Goal: Task Accomplishment & Management: Use online tool/utility

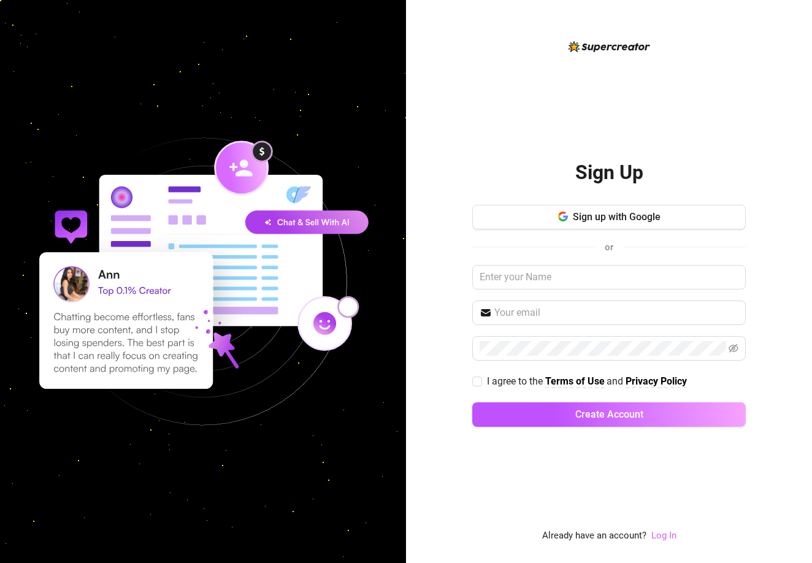
click at [665, 537] on link "Log In" at bounding box center [664, 535] width 25 height 11
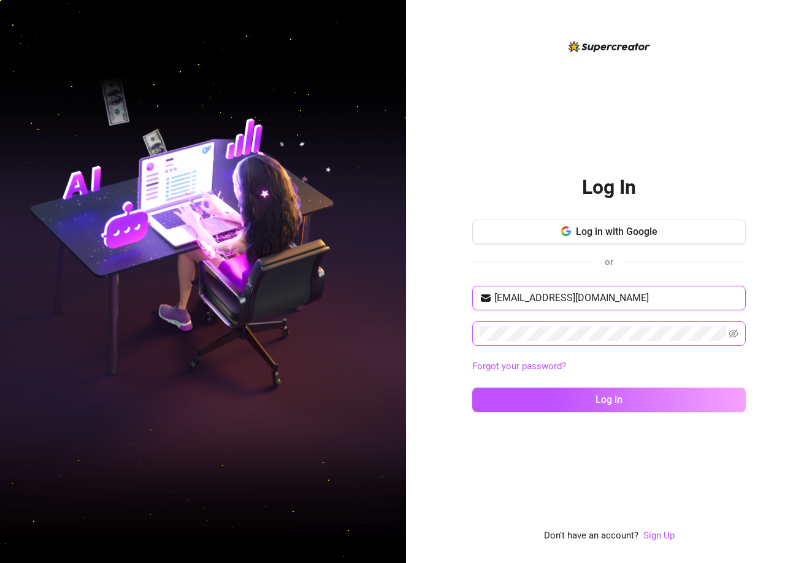
type input "[EMAIL_ADDRESS][DOMAIN_NAME]"
click at [609, 399] on button "Log in" at bounding box center [609, 400] width 274 height 25
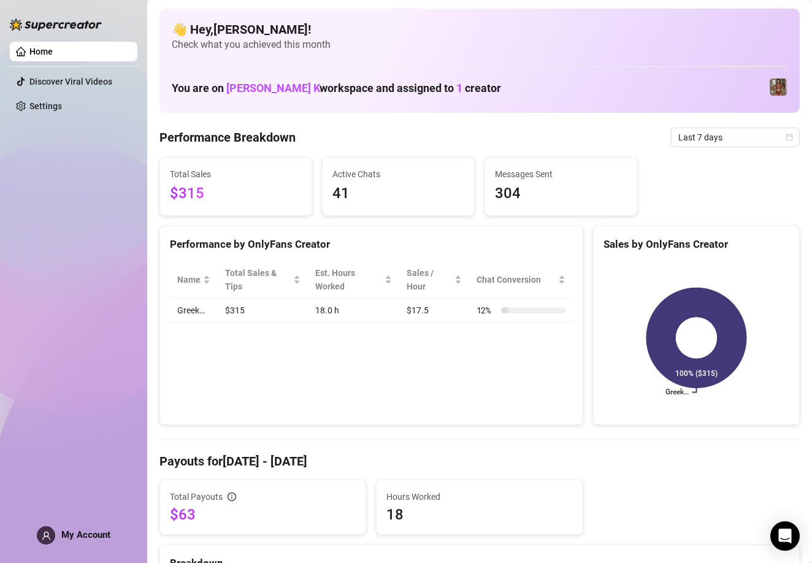
click at [96, 527] on div "My Account" at bounding box center [74, 535] width 74 height 18
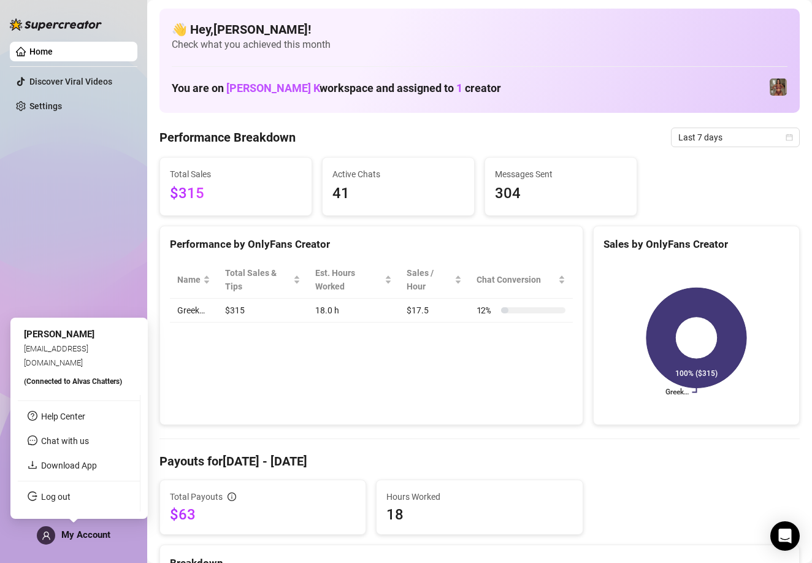
click at [96, 527] on div "My Account" at bounding box center [74, 535] width 74 height 18
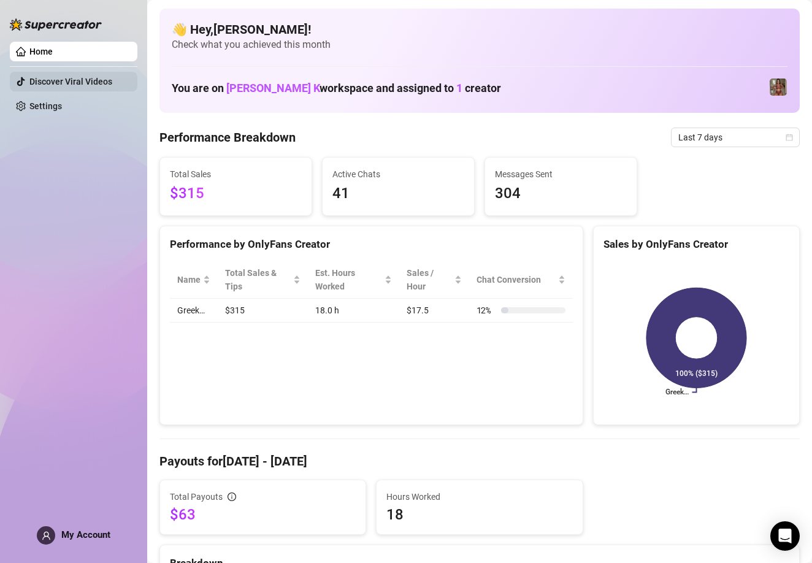
click at [86, 80] on link "Discover Viral Videos" at bounding box center [70, 82] width 83 height 10
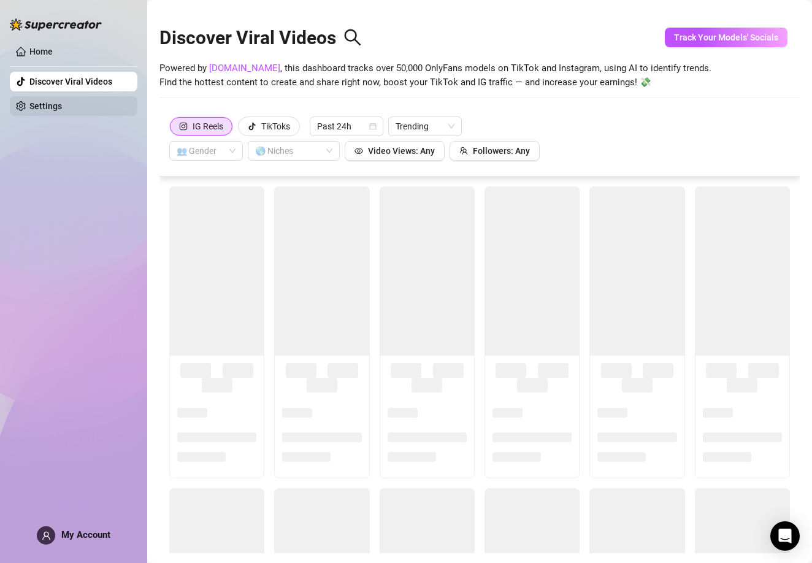
click at [62, 104] on link "Settings" at bounding box center [45, 106] width 33 height 10
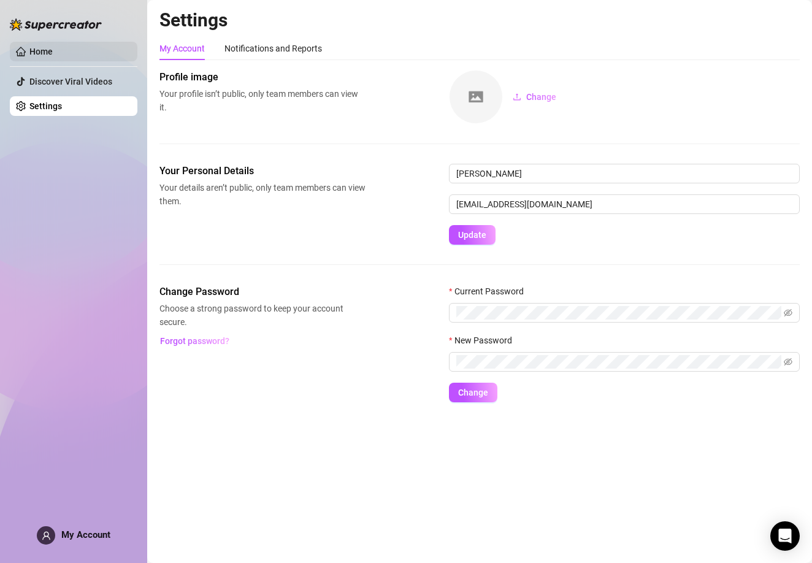
click at [53, 50] on link "Home" at bounding box center [40, 52] width 23 height 10
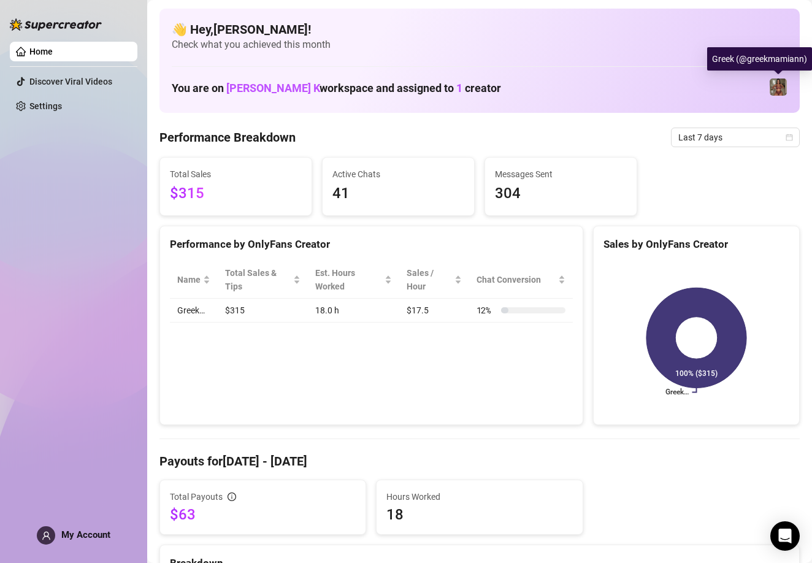
click at [775, 83] on img at bounding box center [778, 87] width 17 height 17
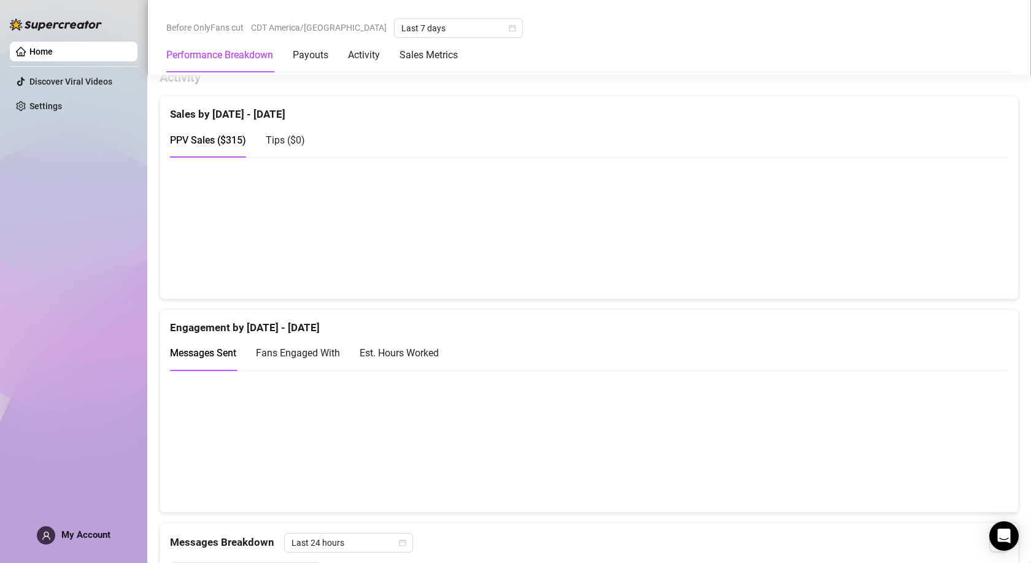
scroll to position [856, 0]
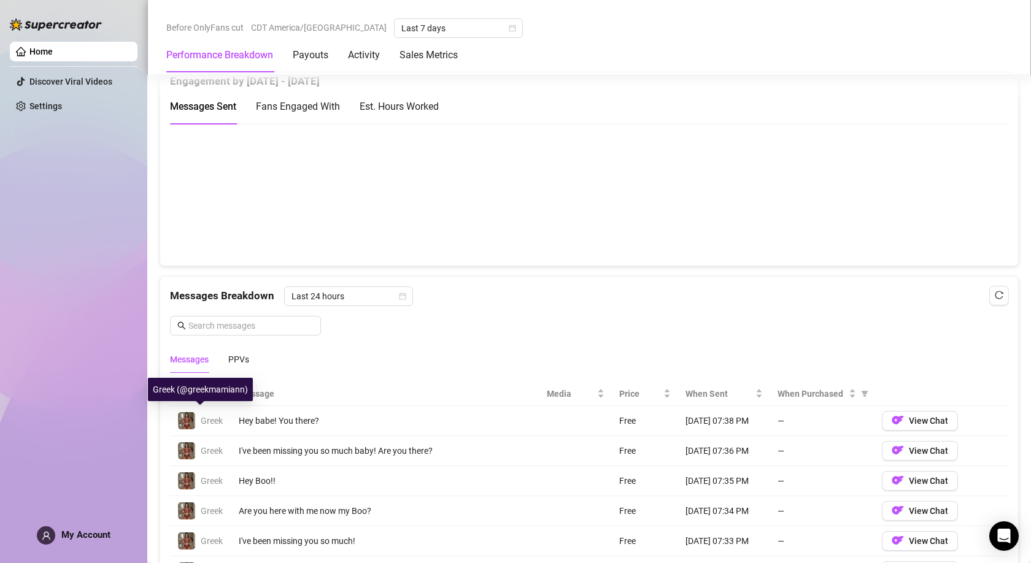
click at [191, 417] on img at bounding box center [186, 420] width 17 height 17
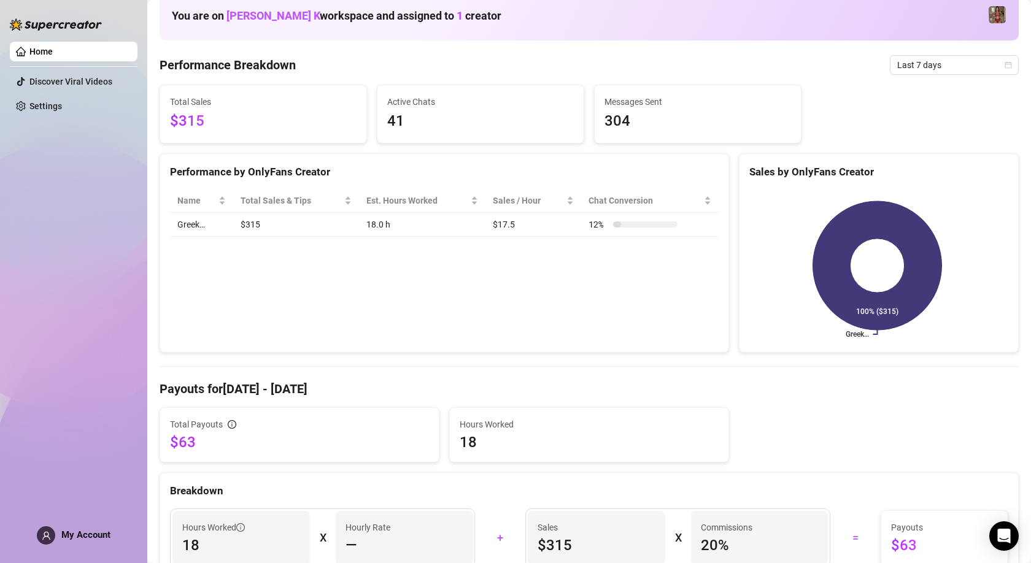
scroll to position [0, 0]
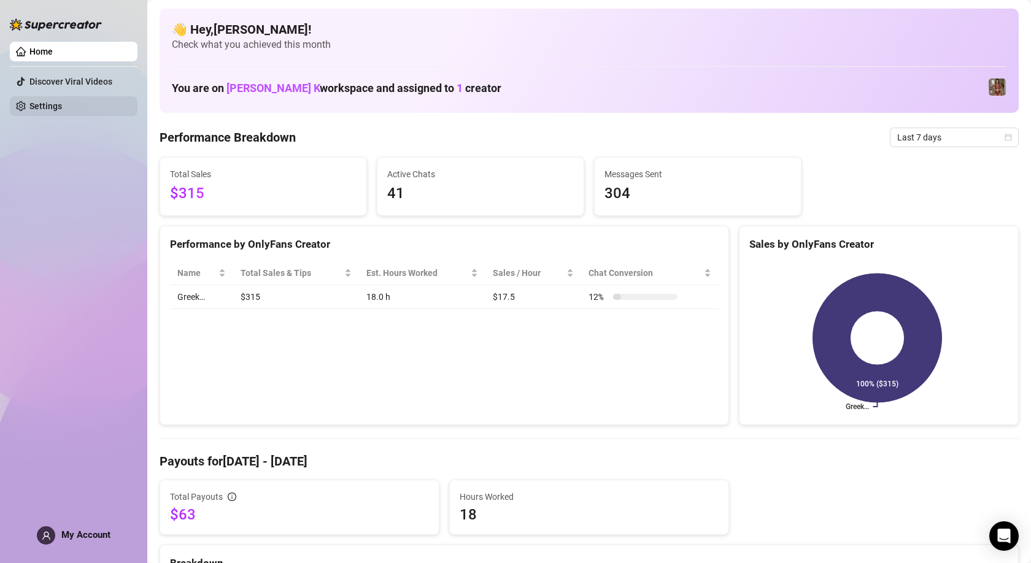
click at [62, 101] on link "Settings" at bounding box center [45, 106] width 33 height 10
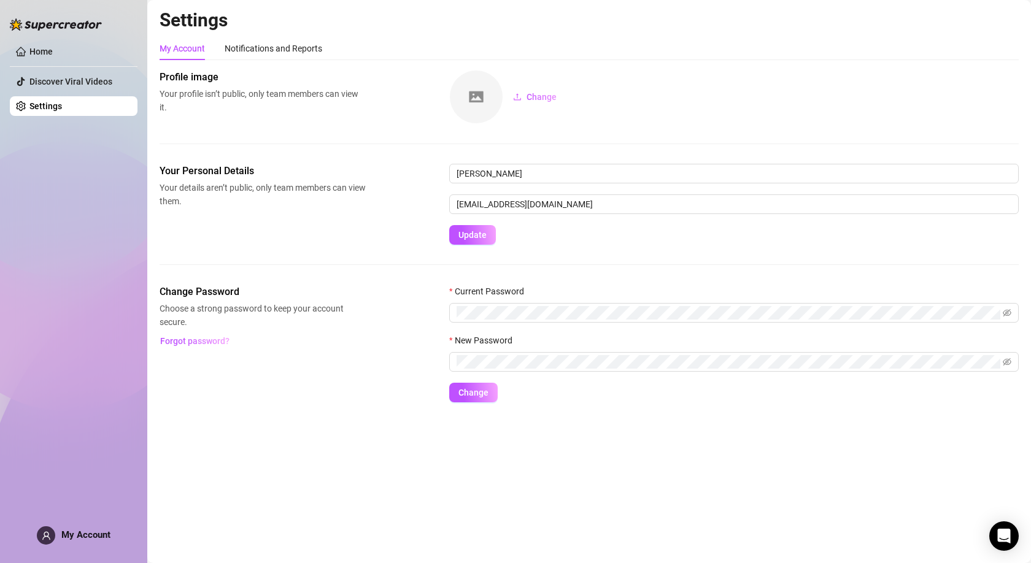
click at [32, 63] on ul "Home Discover Viral Videos Settings" at bounding box center [74, 79] width 128 height 84
click at [29, 56] on link "Home" at bounding box center [40, 52] width 23 height 10
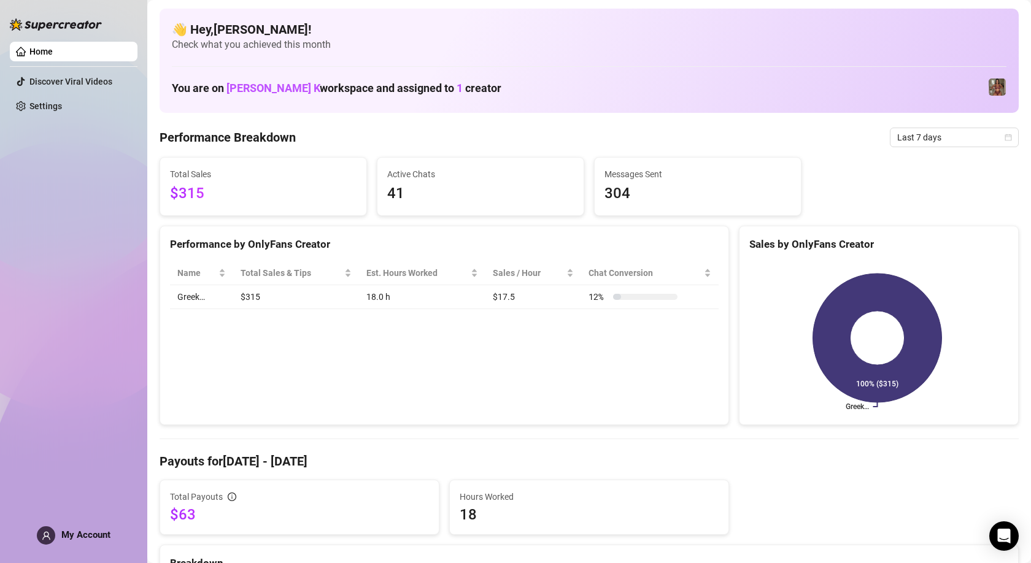
click at [79, 531] on span "My Account" at bounding box center [85, 534] width 49 height 11
click at [71, 520] on div "Home Discover Viral Videos Settings My Account" at bounding box center [74, 276] width 128 height 552
click at [73, 529] on span "My Account" at bounding box center [85, 534] width 49 height 11
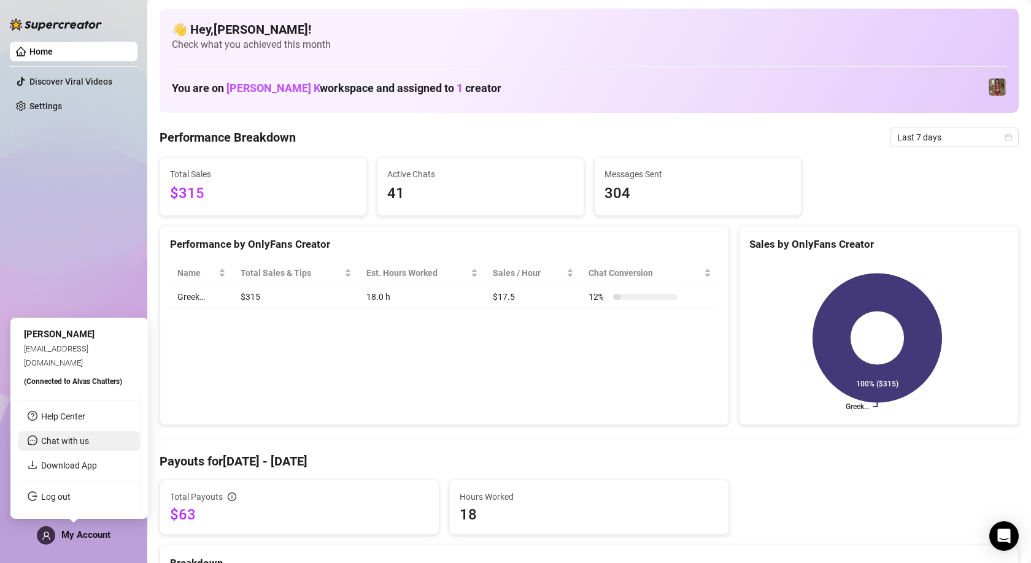
click at [61, 437] on span "Chat with us" at bounding box center [65, 441] width 48 height 10
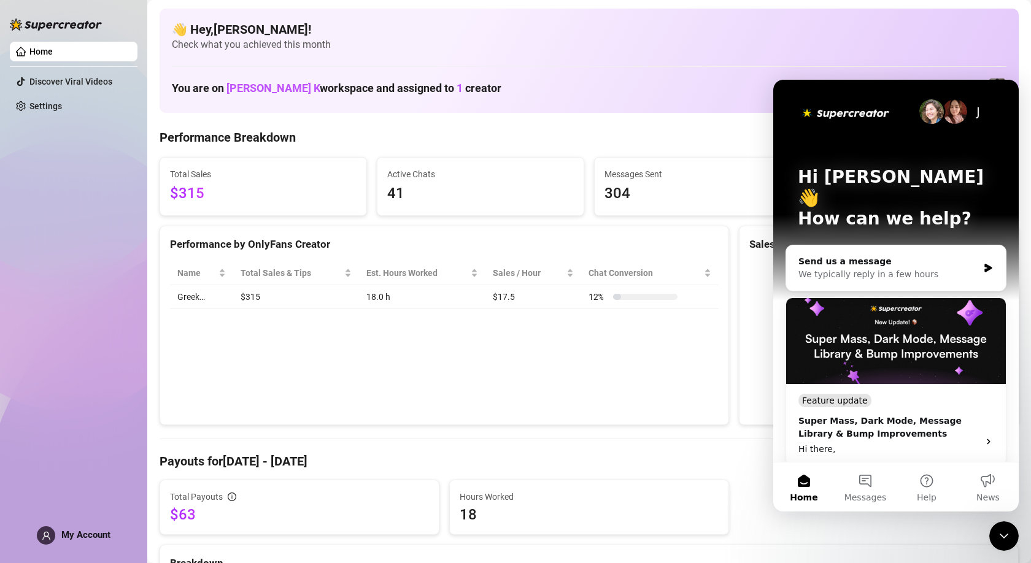
click at [72, 529] on span "My Account" at bounding box center [85, 534] width 49 height 11
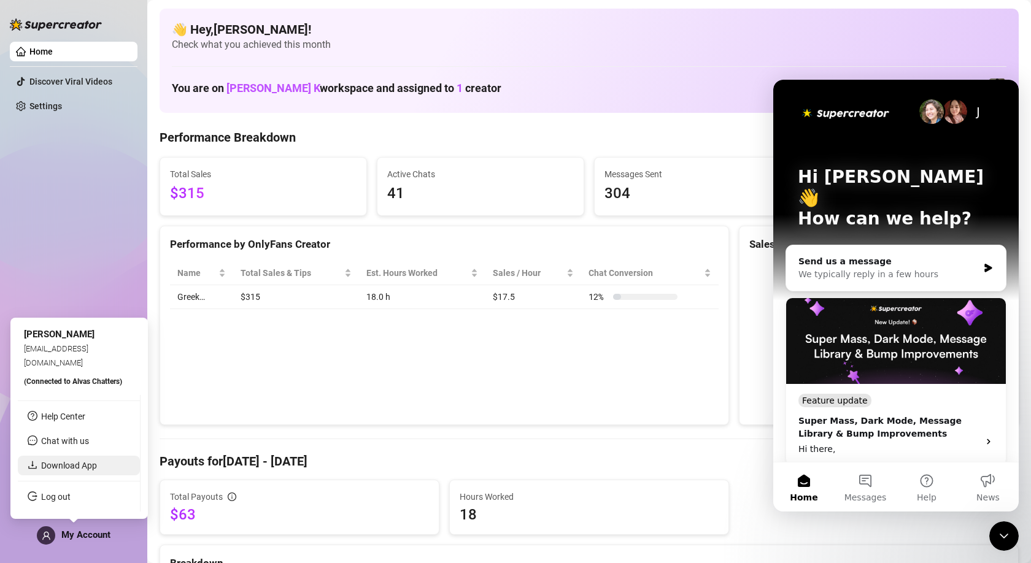
click at [75, 471] on link "Download App" at bounding box center [69, 466] width 56 height 10
